Goal: Check status: Check status

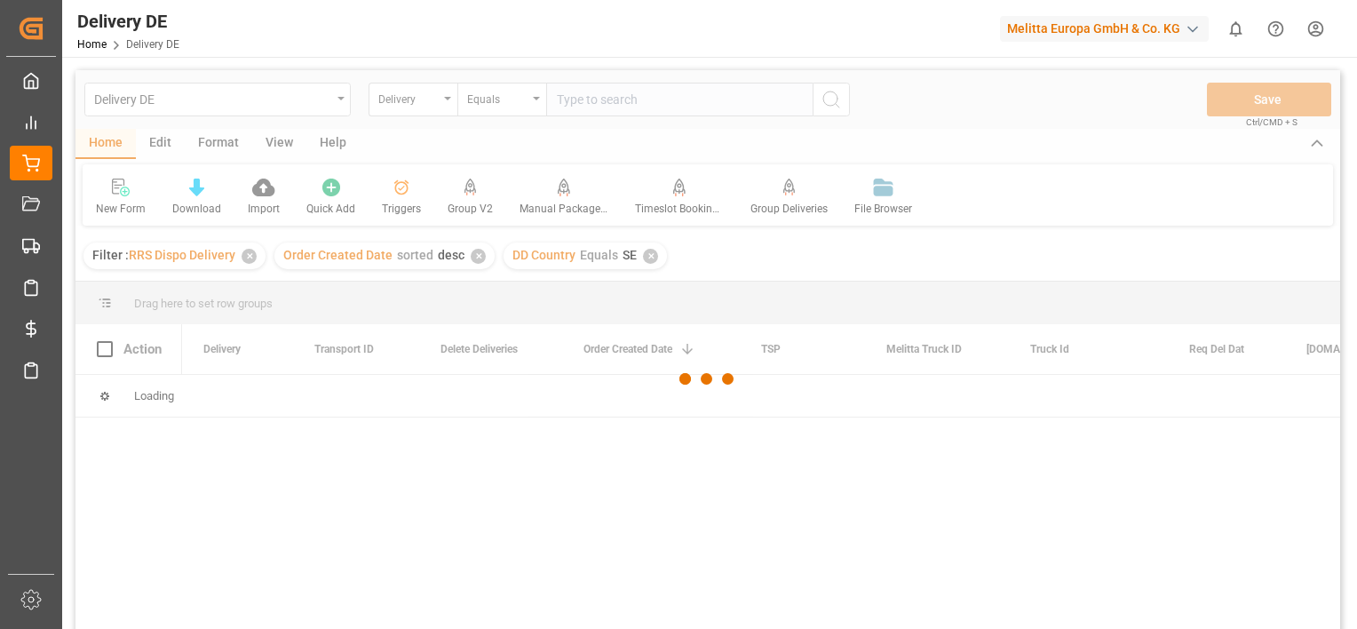
click at [250, 256] on div at bounding box center [707, 379] width 1264 height 618
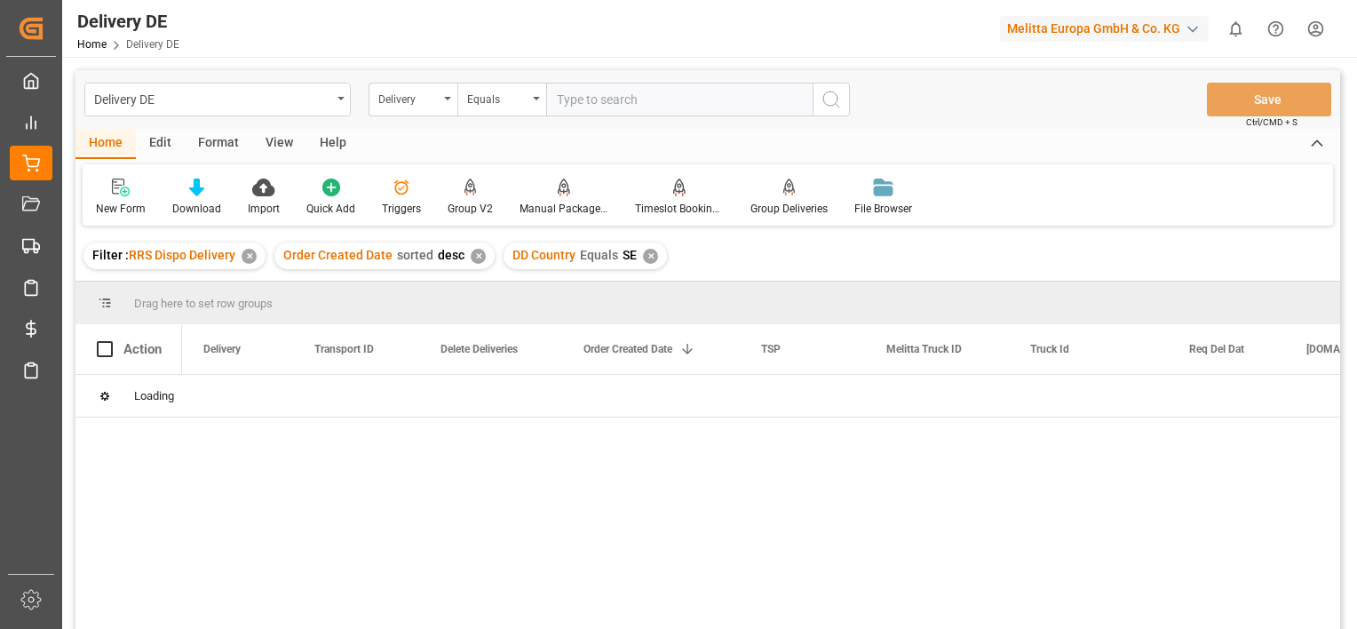
click at [250, 256] on div "✕" at bounding box center [249, 256] width 15 height 15
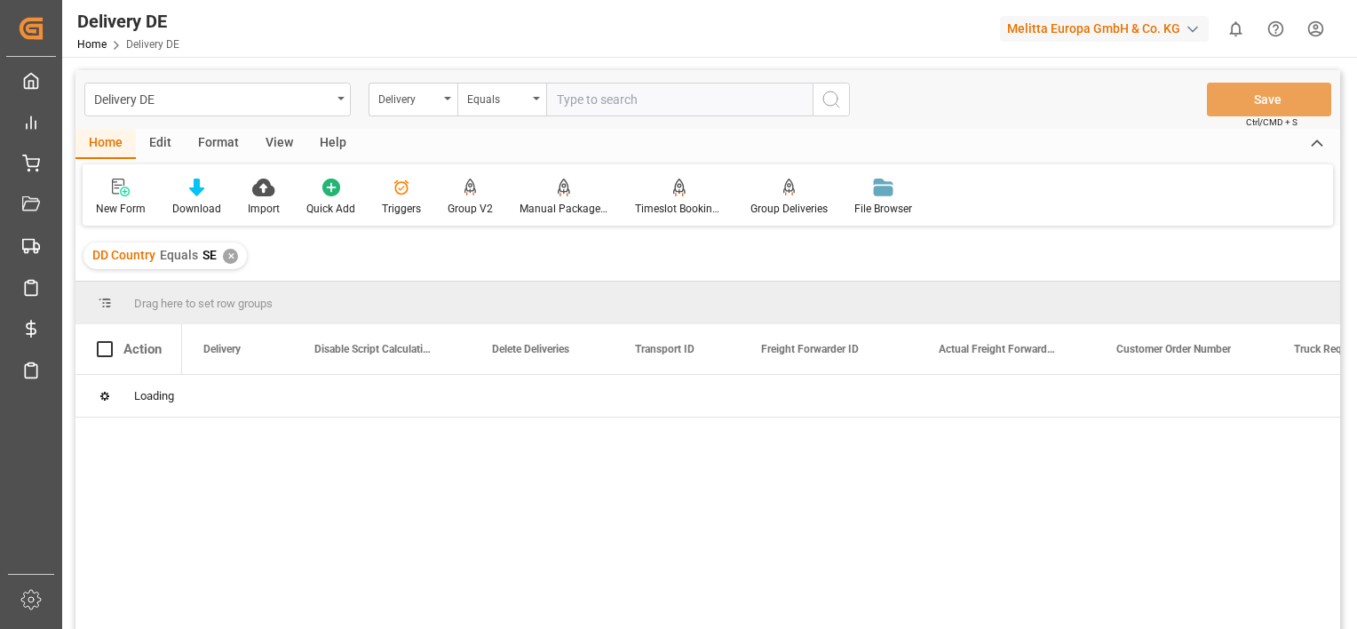
click at [228, 256] on div "✕" at bounding box center [230, 256] width 15 height 15
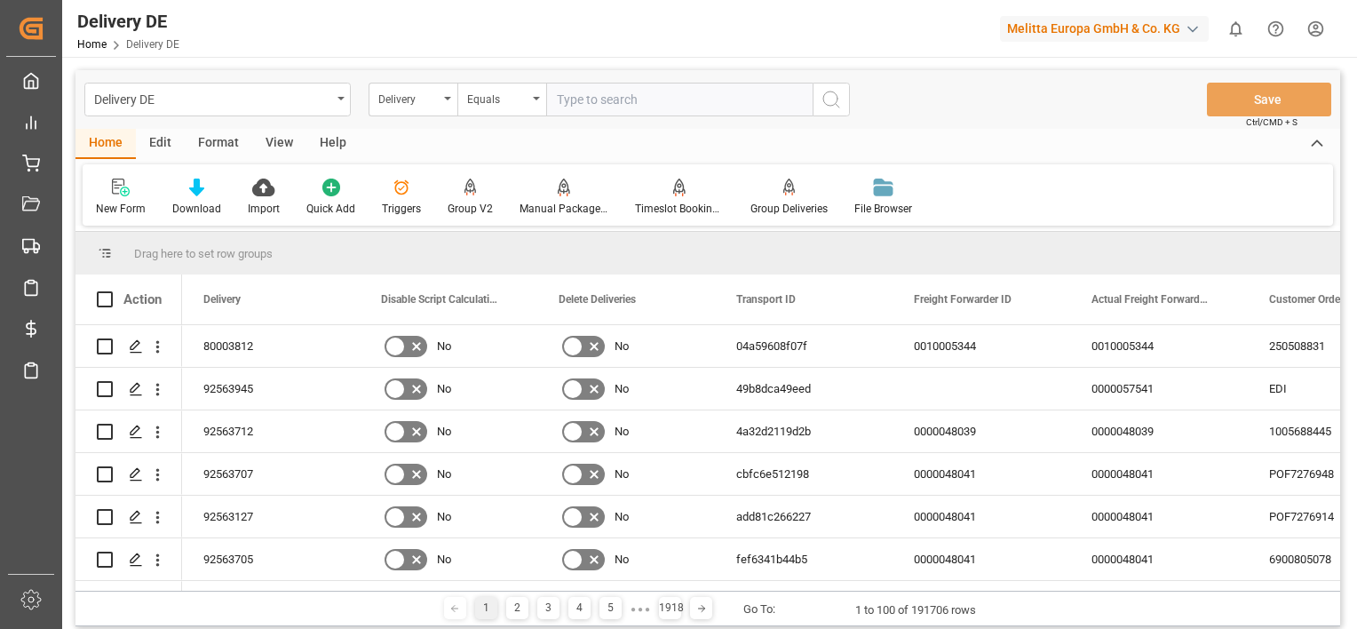
click at [616, 85] on input "text" at bounding box center [679, 100] width 266 height 34
paste input "92563946"
type input "92563946"
type input "#"
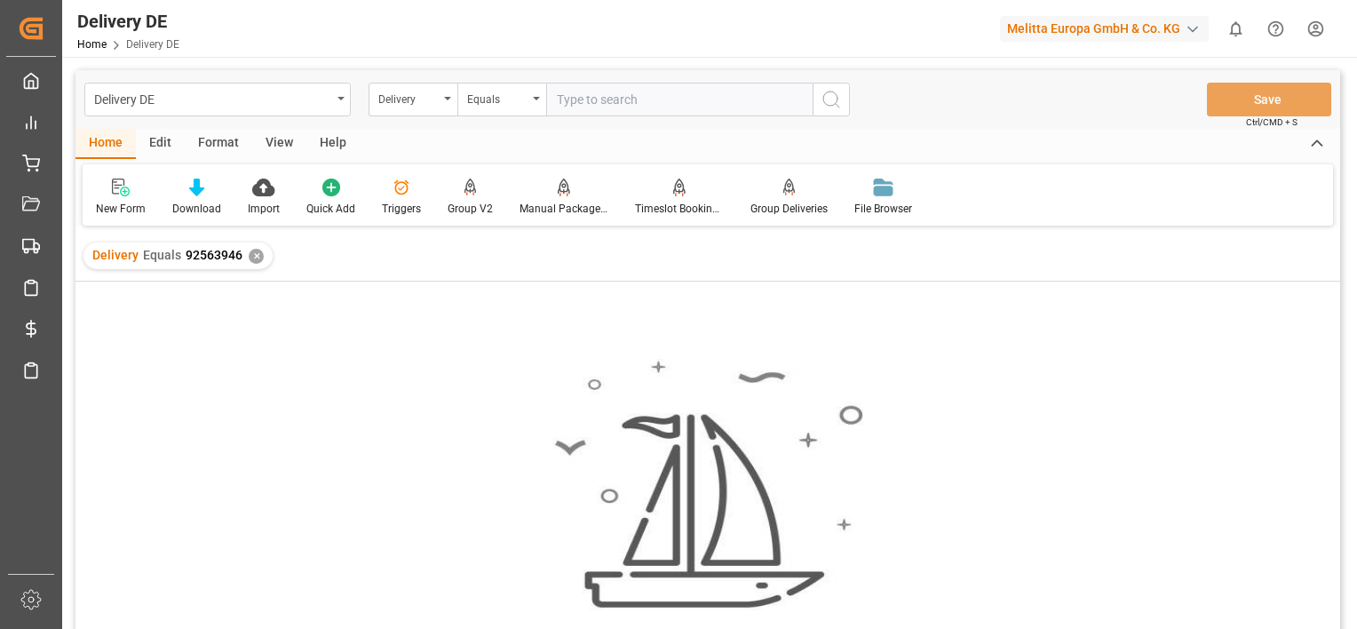
click at [250, 255] on div "✕" at bounding box center [256, 256] width 15 height 15
